Goal: Find specific page/section: Find specific page/section

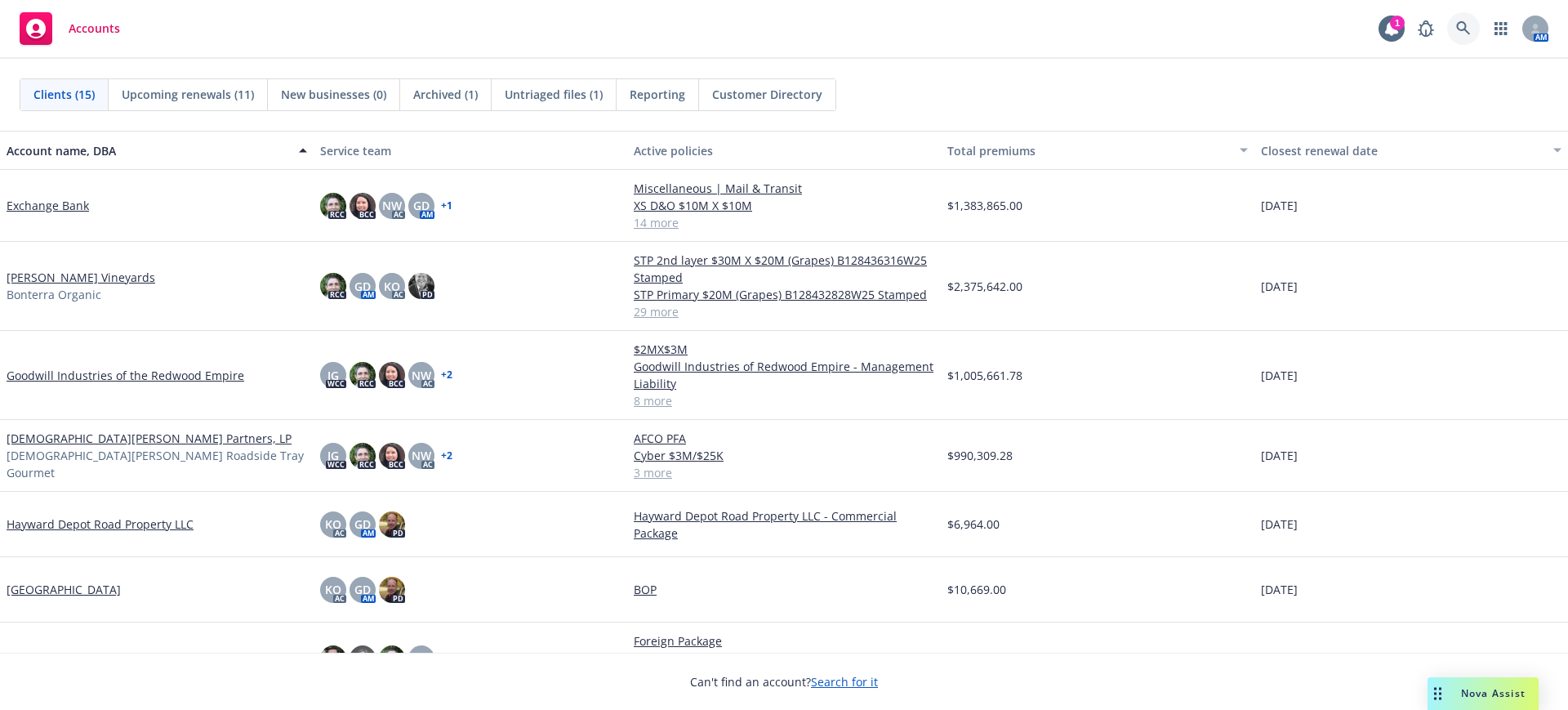
click at [1465, 22] on icon at bounding box center [1463, 29] width 14 height 14
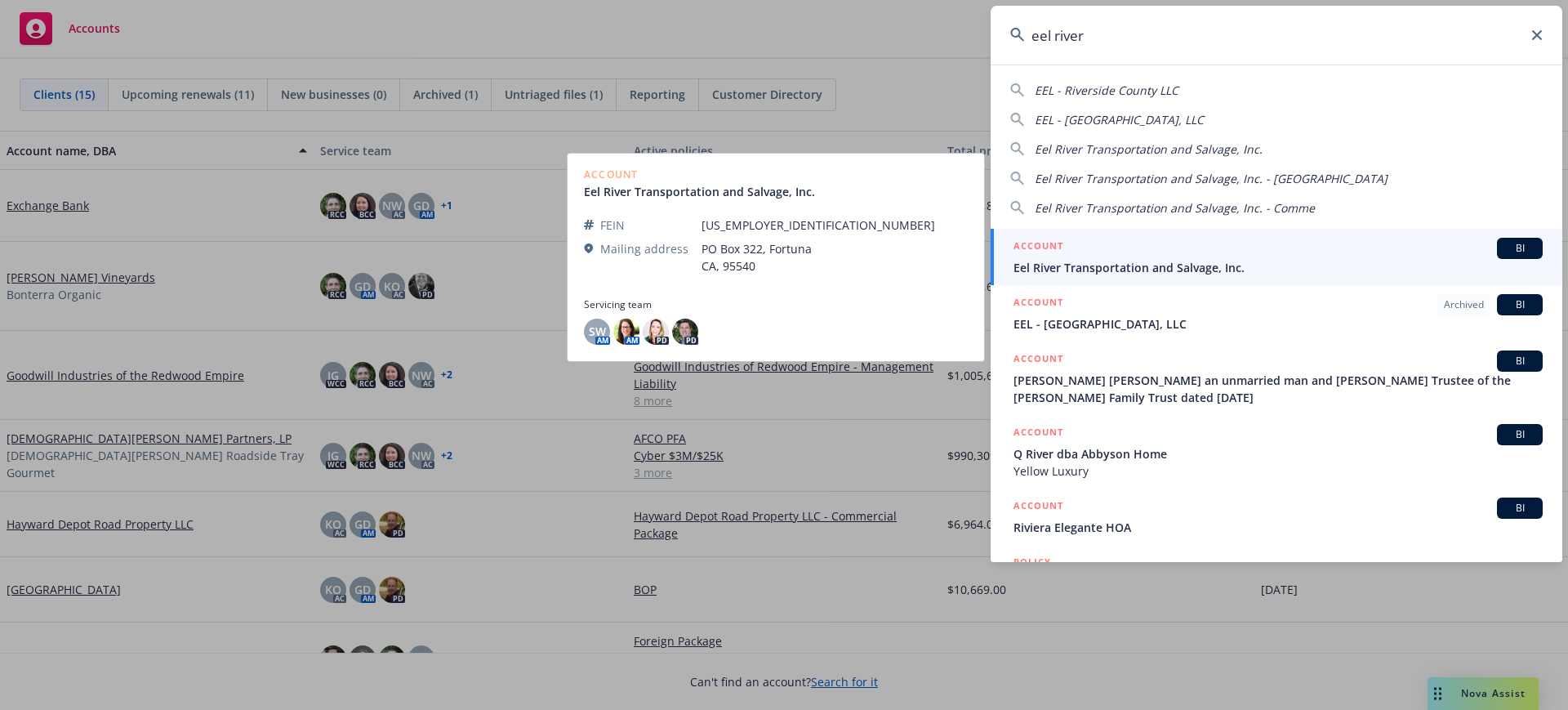
type input "eel river"
click at [1051, 255] on h5 "ACCOUNT" at bounding box center [1038, 248] width 50 height 20
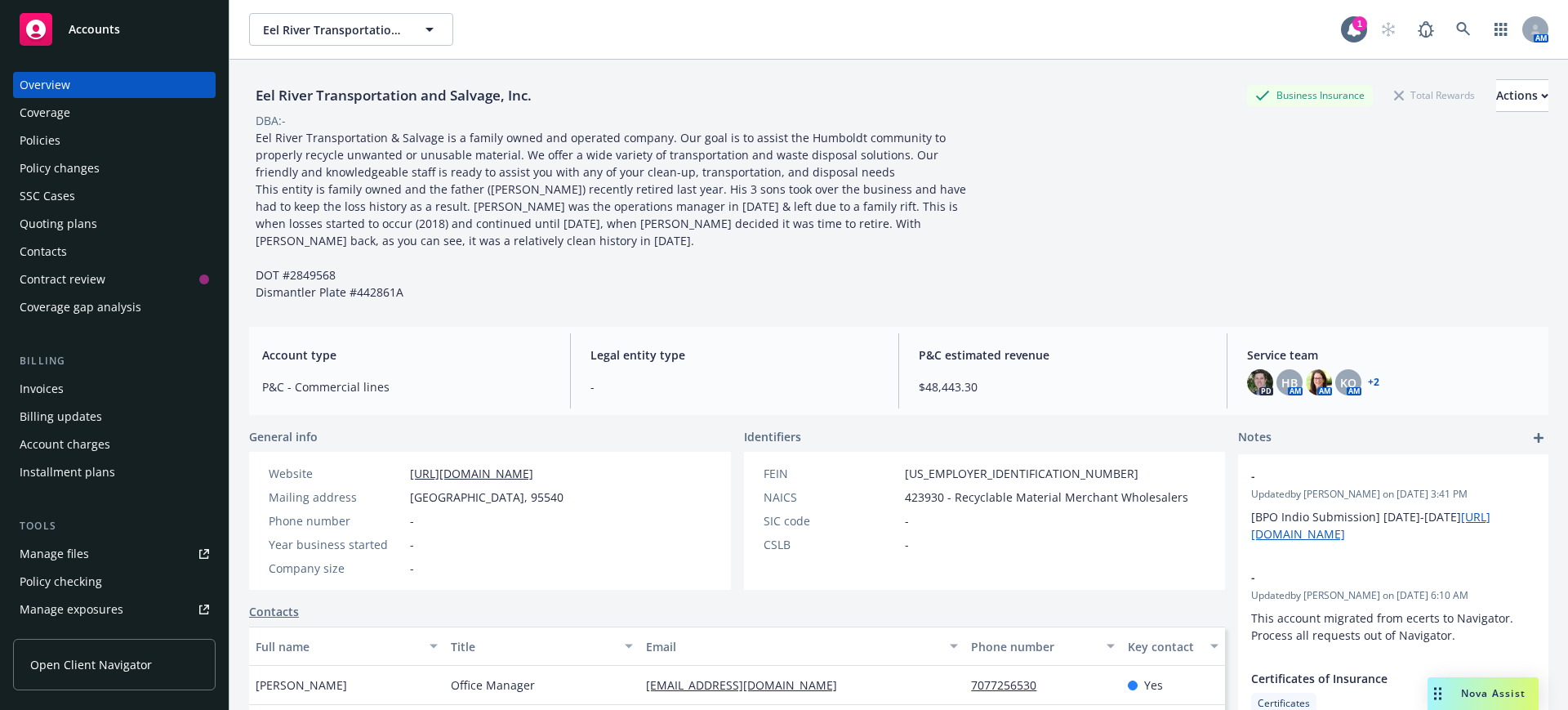
click at [65, 220] on div "Quoting plans" at bounding box center [58, 224] width 78 height 27
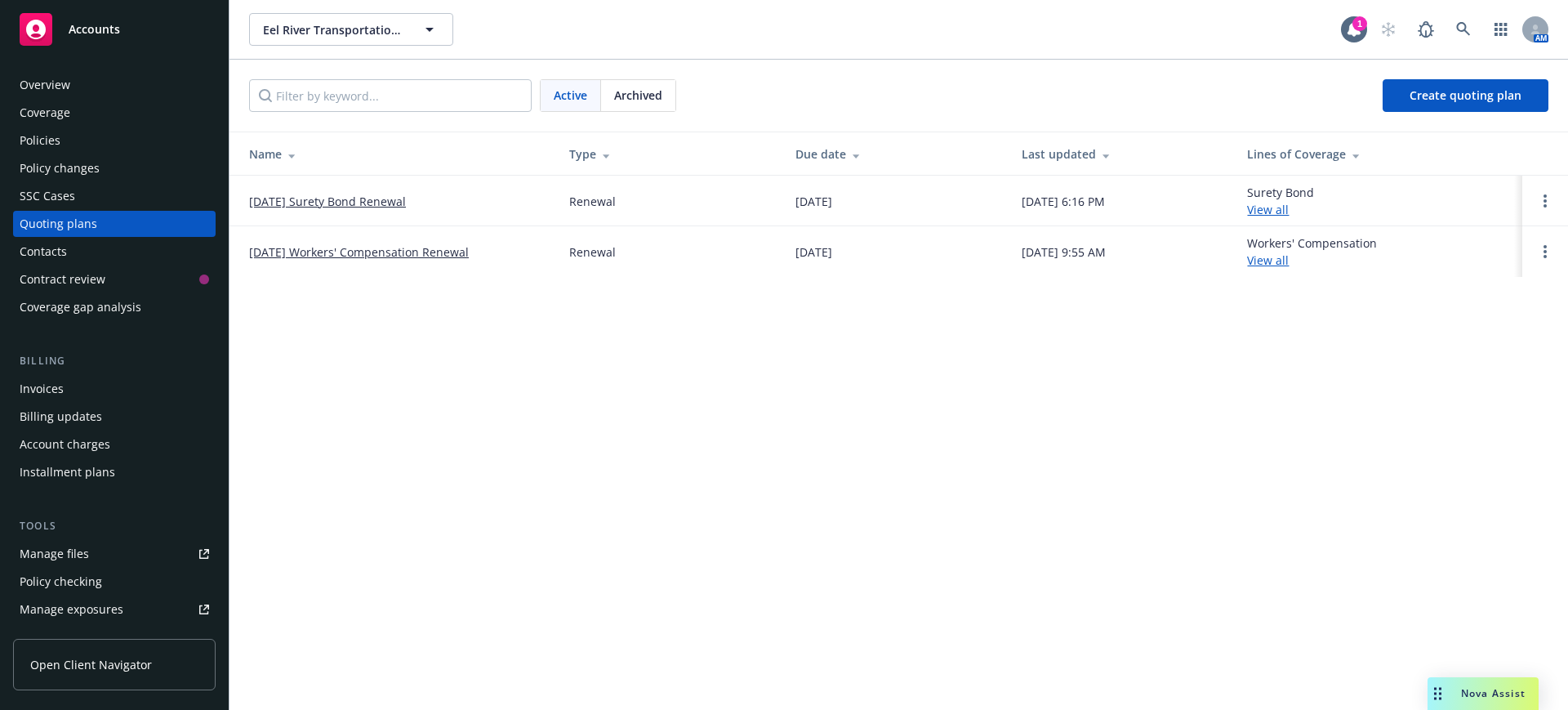
click at [644, 89] on span "Archived" at bounding box center [638, 95] width 48 height 17
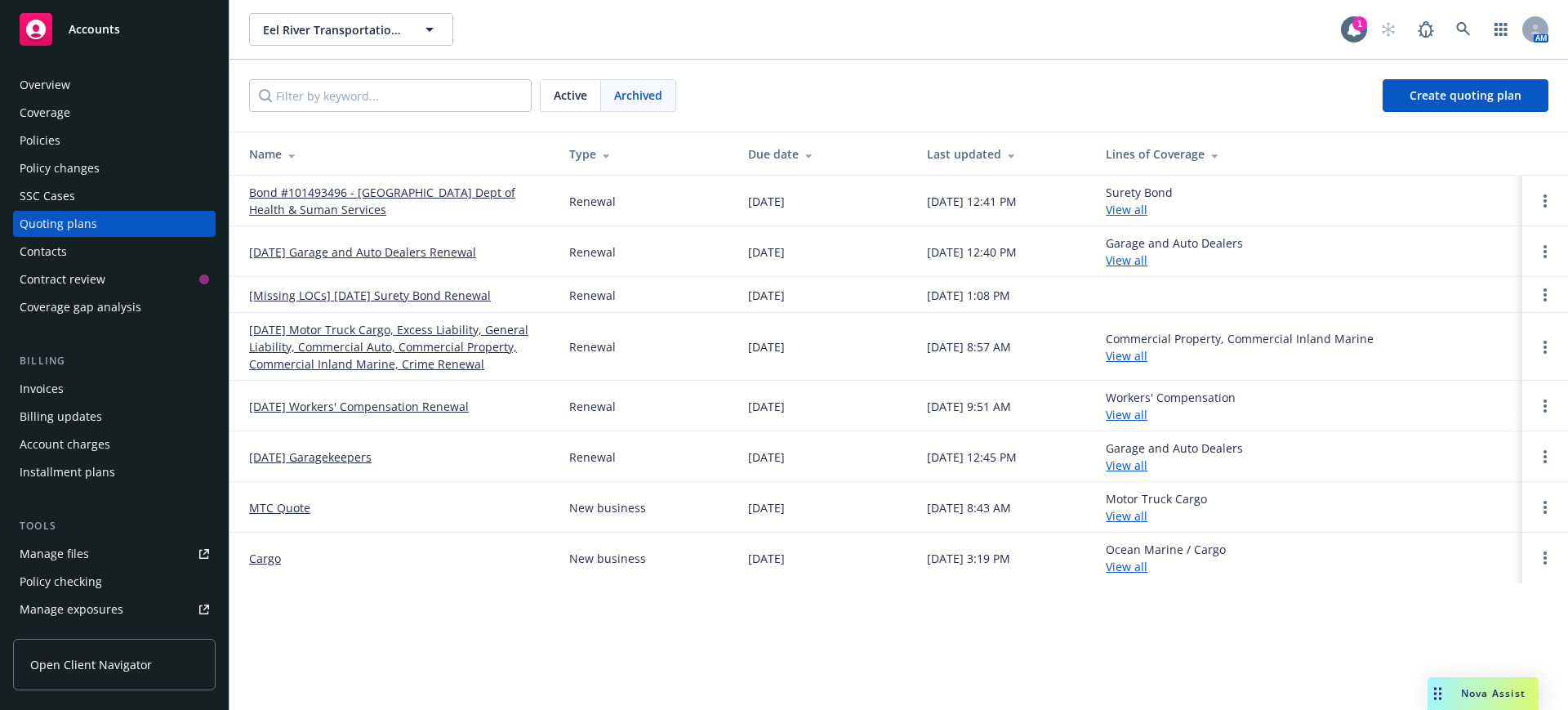
click at [424, 402] on link "[DATE] Workers' Compensation Renewal" at bounding box center [359, 405] width 220 height 17
